Goal: Information Seeking & Learning: Learn about a topic

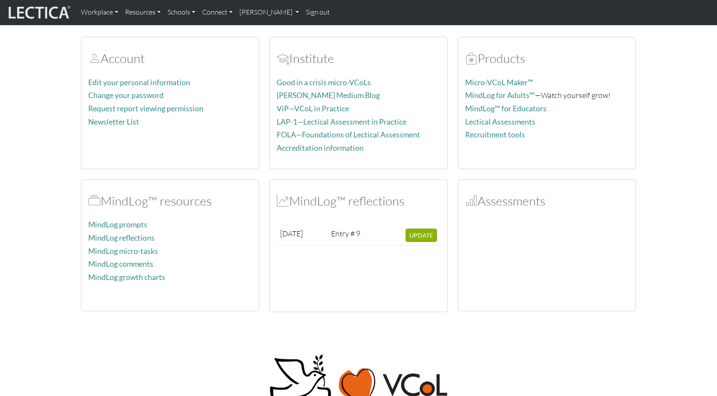
scroll to position [51, 0]
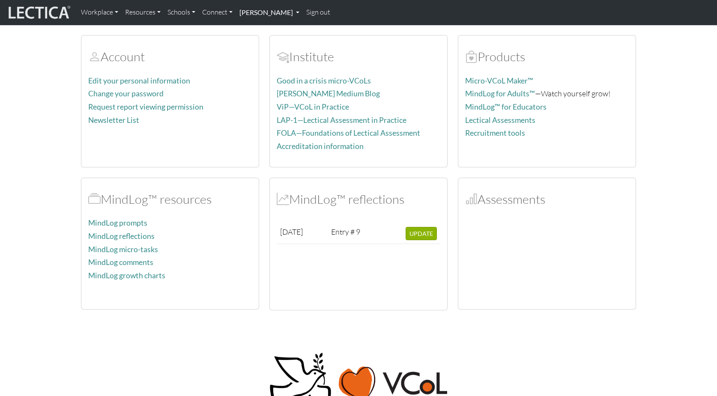
click at [251, 14] on link "[PERSON_NAME]" at bounding box center [269, 12] width 67 height 18
click at [249, 59] on link "MindLog entries" at bounding box center [279, 62] width 71 height 11
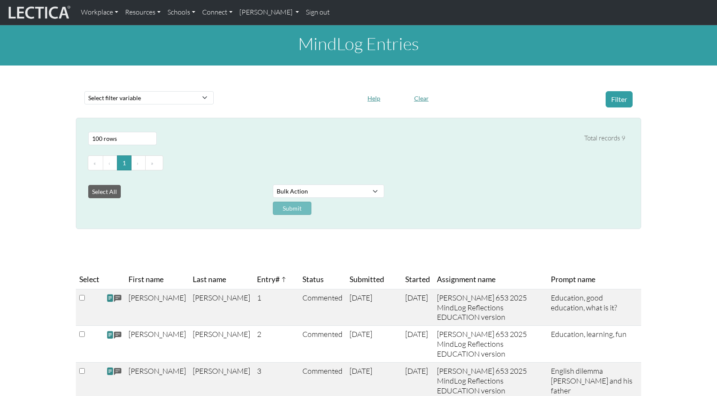
select select "100"
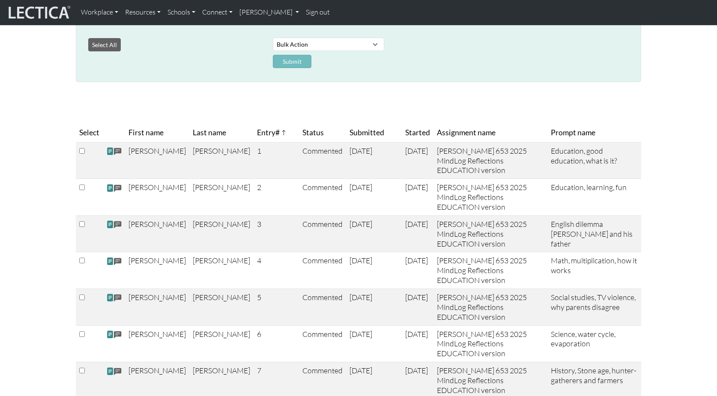
scroll to position [147, 0]
click at [114, 293] on span at bounding box center [118, 298] width 8 height 10
click at [110, 293] on span at bounding box center [110, 297] width 8 height 9
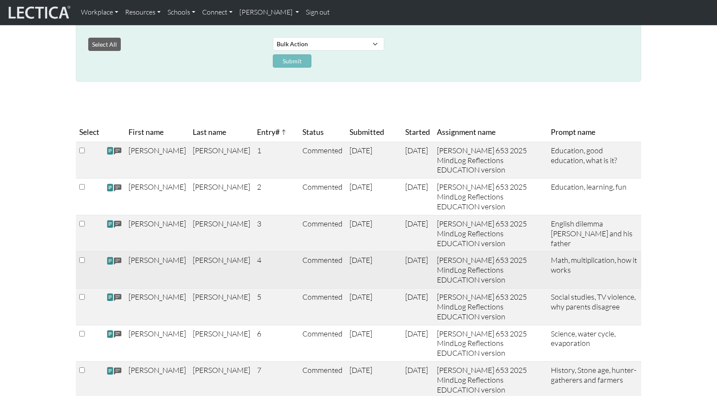
click at [108, 257] on span at bounding box center [110, 261] width 8 height 9
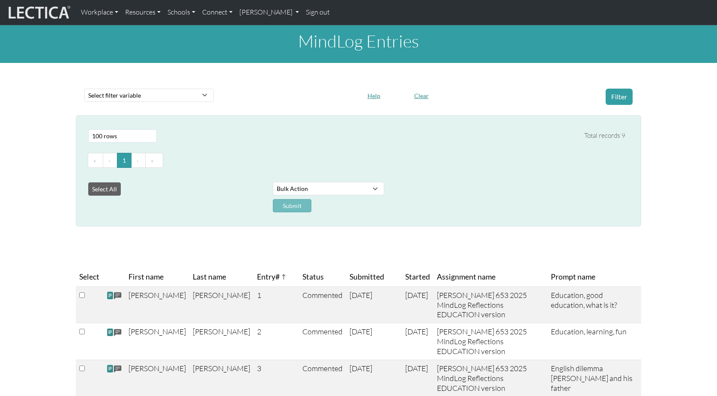
scroll to position [0, 0]
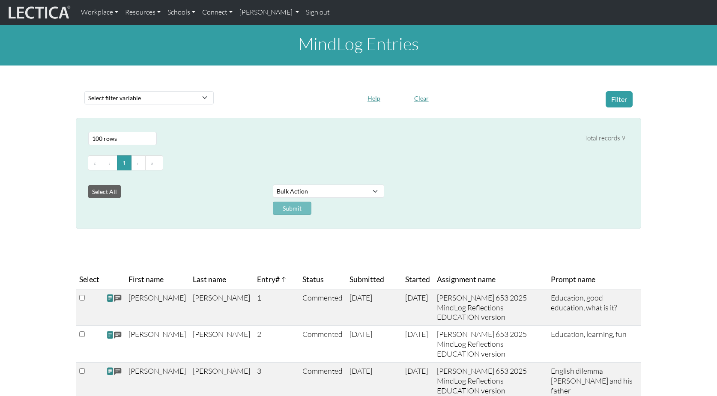
click at [555, 130] on div "Select # rows to display 10 rows 20 rows 50 rows 100 rows 200 rows 500 rows 100…" at bounding box center [353, 138] width 544 height 20
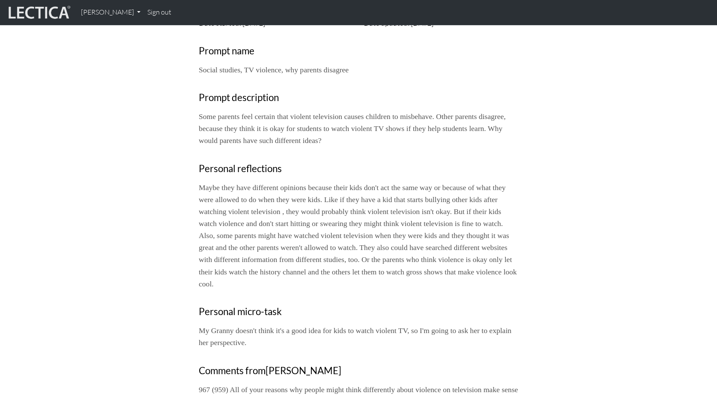
scroll to position [100, 0]
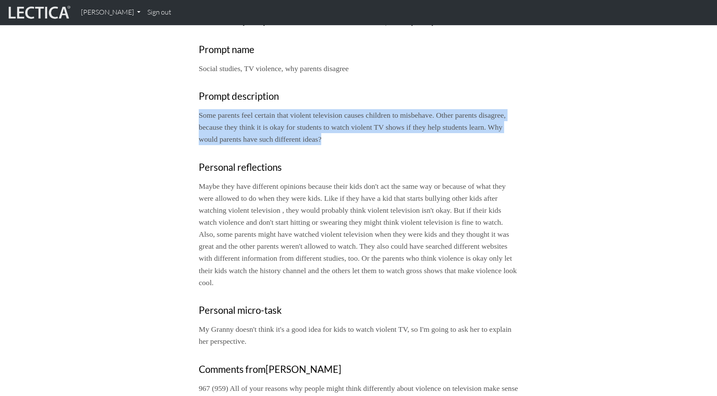
drag, startPoint x: 198, startPoint y: 102, endPoint x: 331, endPoint y: 122, distance: 134.6
click at [331, 122] on p "Some parents feel certain that violent television causes children to misbehave.…" at bounding box center [358, 127] width 319 height 36
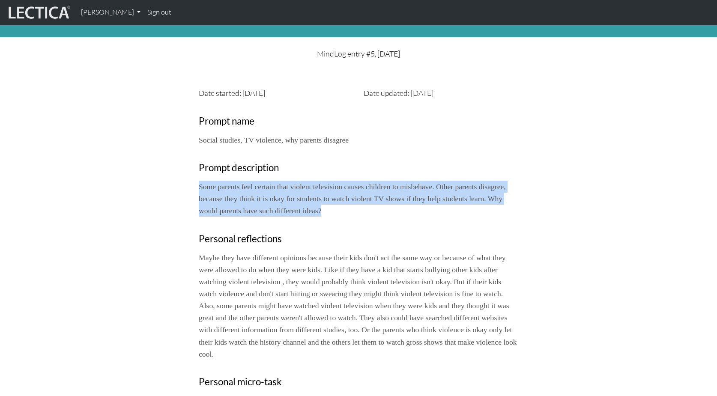
scroll to position [0, 0]
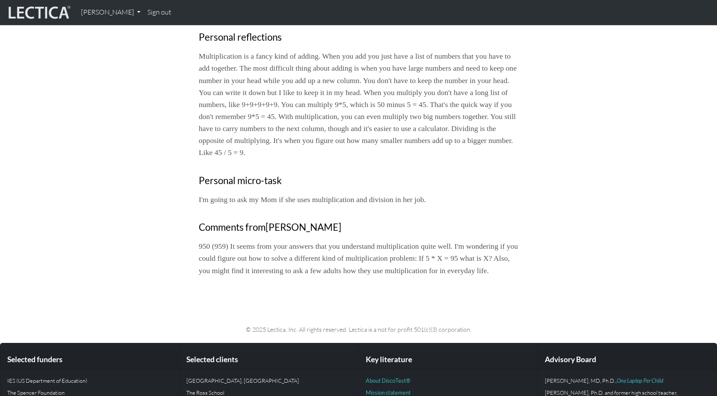
scroll to position [207, 0]
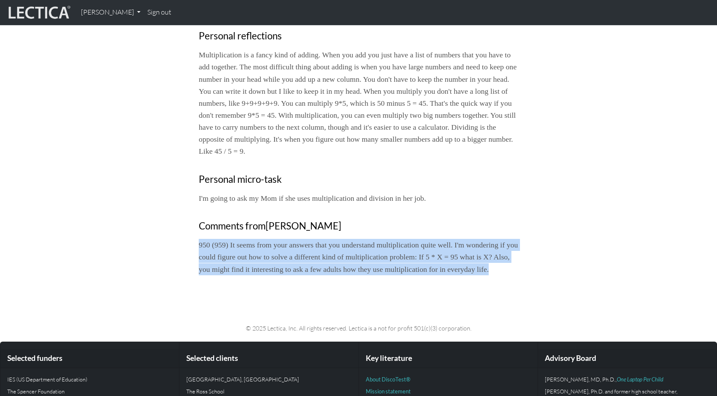
drag, startPoint x: 200, startPoint y: 219, endPoint x: 512, endPoint y: 242, distance: 313.0
click at [512, 242] on p "950 (959) It seems from your answers that you understand multiplication quite w…" at bounding box center [358, 257] width 319 height 36
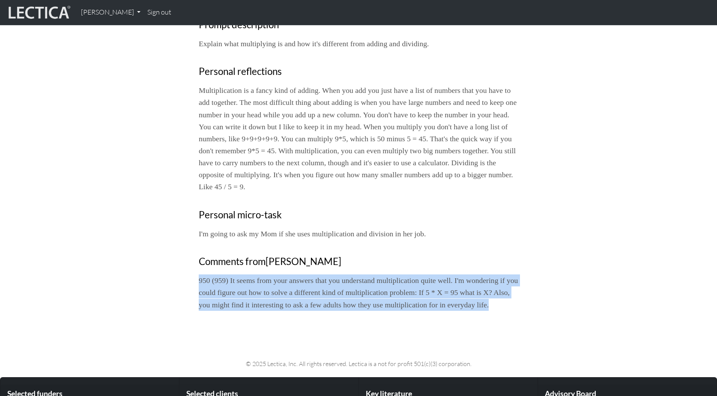
scroll to position [163, 0]
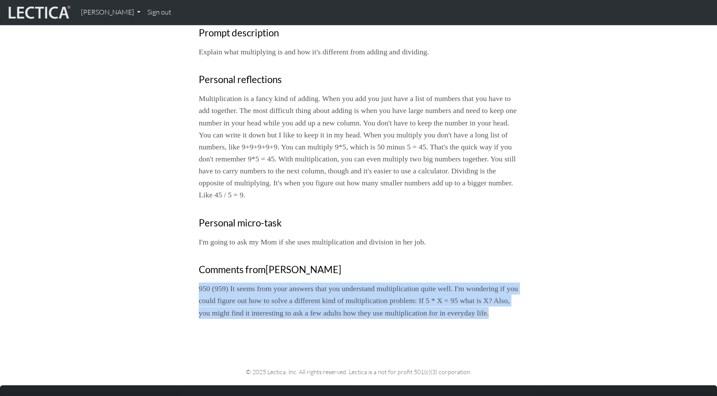
click at [513, 283] on p "950 (959) It seems from your answers that you understand multiplication quite w…" at bounding box center [358, 301] width 319 height 36
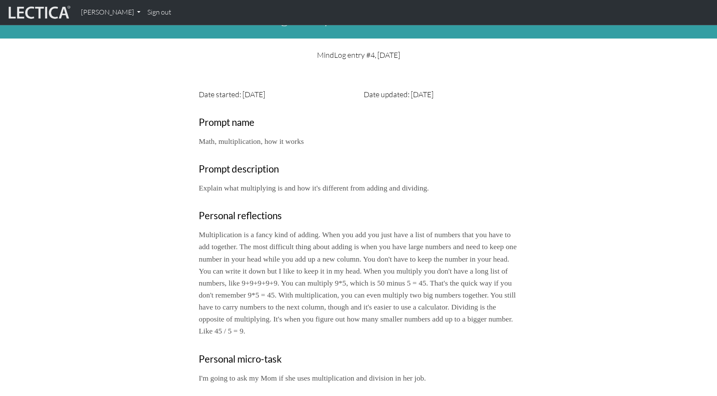
scroll to position [34, 0]
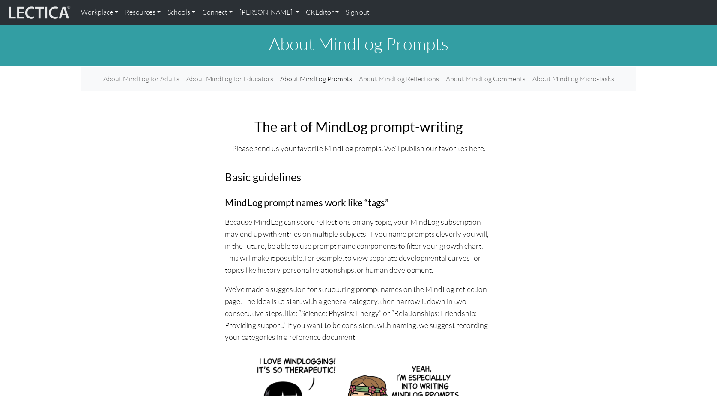
scroll to position [94, 0]
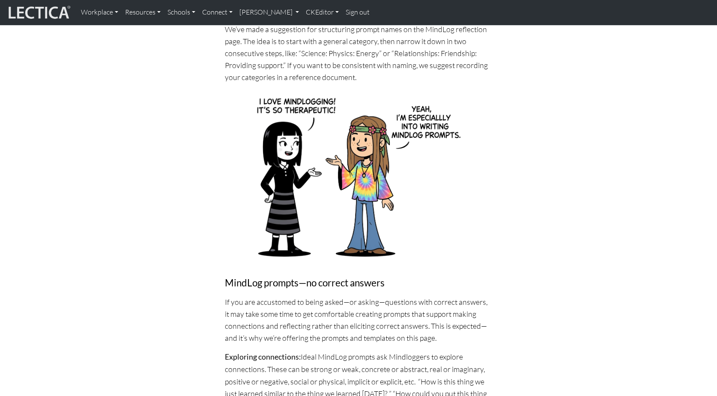
scroll to position [261, 0]
